Goal: Find specific page/section: Find specific page/section

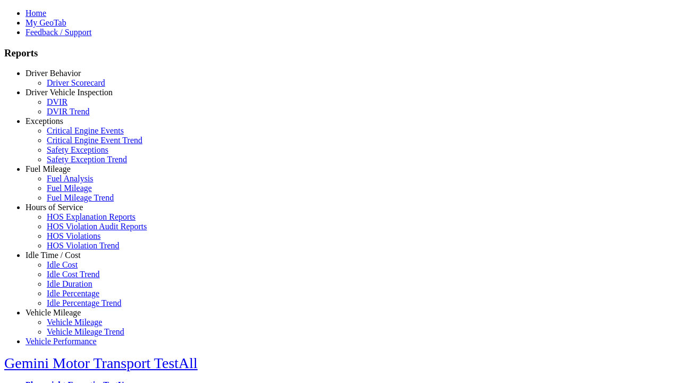
click at [61, 212] on link "Hours of Service" at bounding box center [54, 207] width 57 height 9
click at [69, 240] on link "HOS Violations" at bounding box center [74, 235] width 54 height 9
select select "**********"
type input "**********"
